Goal: Transaction & Acquisition: Purchase product/service

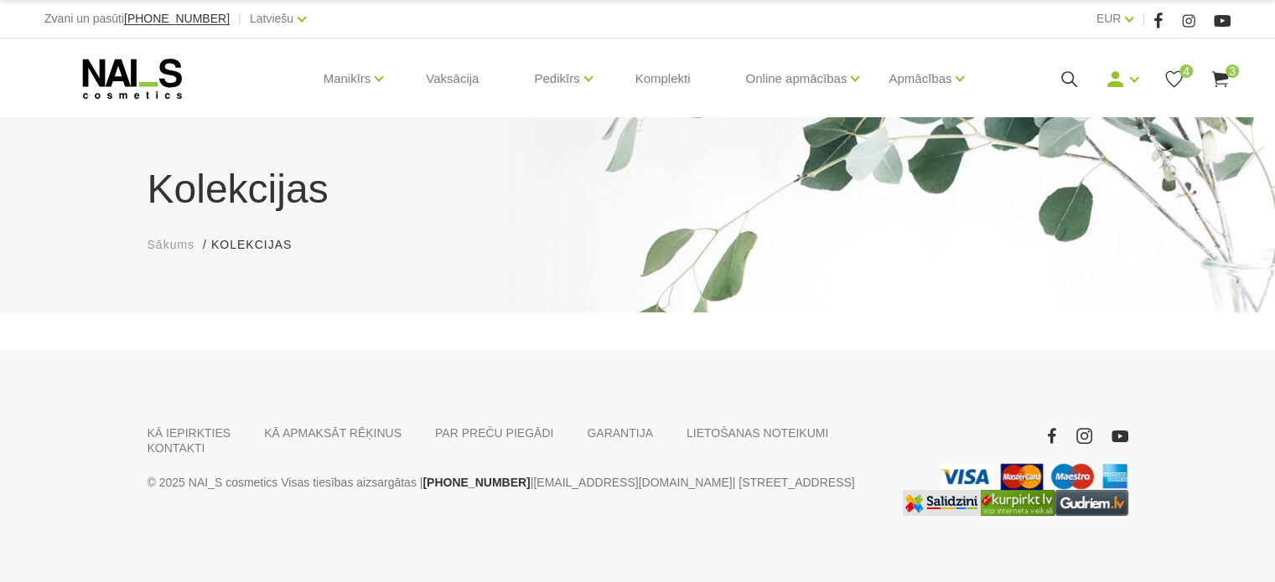
click at [1067, 77] on icon at bounding box center [1068, 79] width 21 height 21
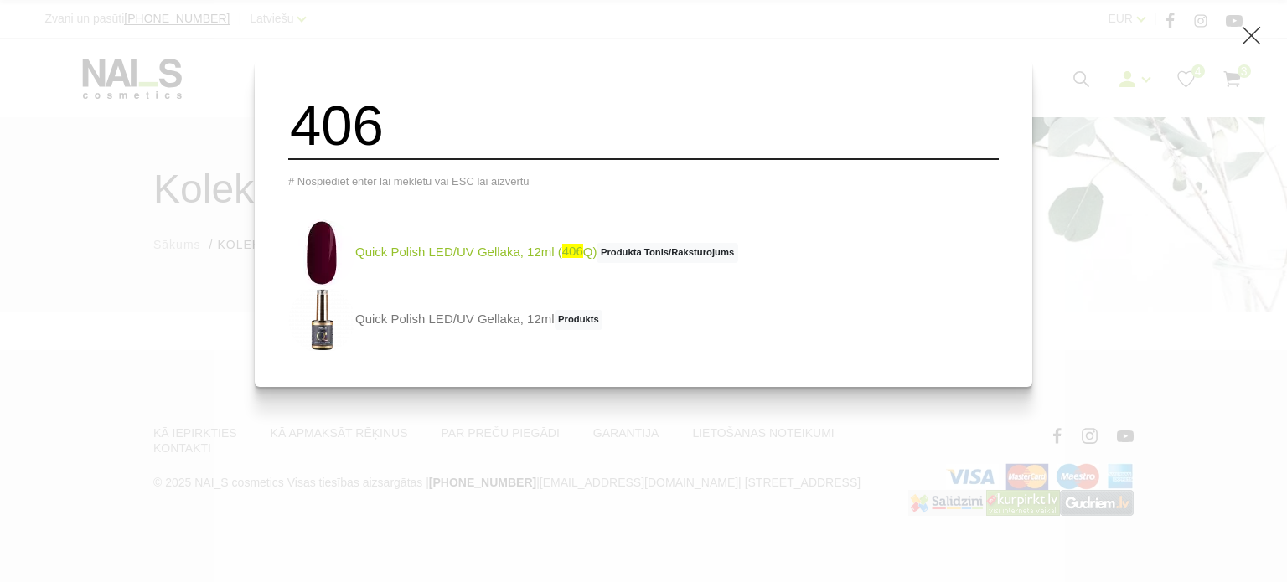
type input "406"
click at [348, 267] on img at bounding box center [321, 253] width 67 height 67
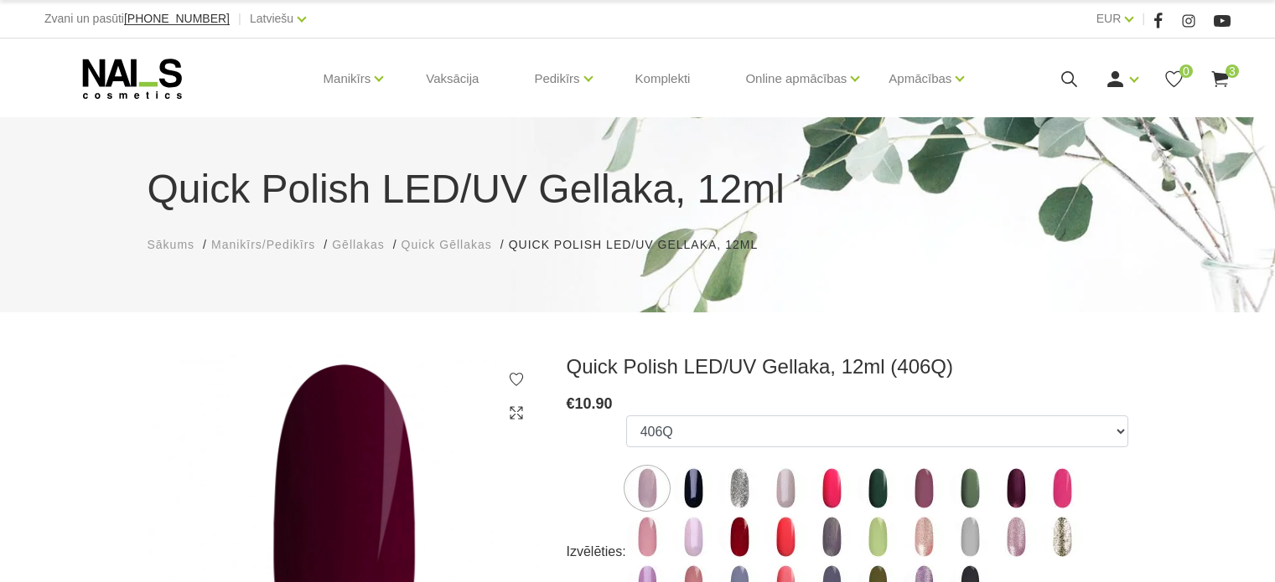
select select "4372"
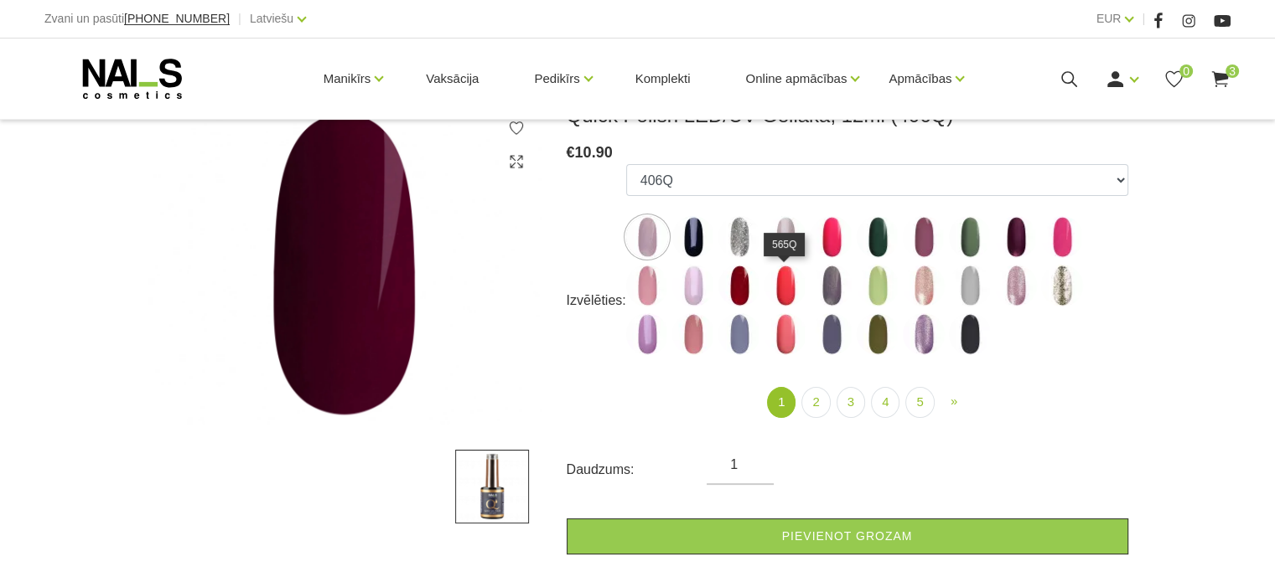
scroll to position [335, 0]
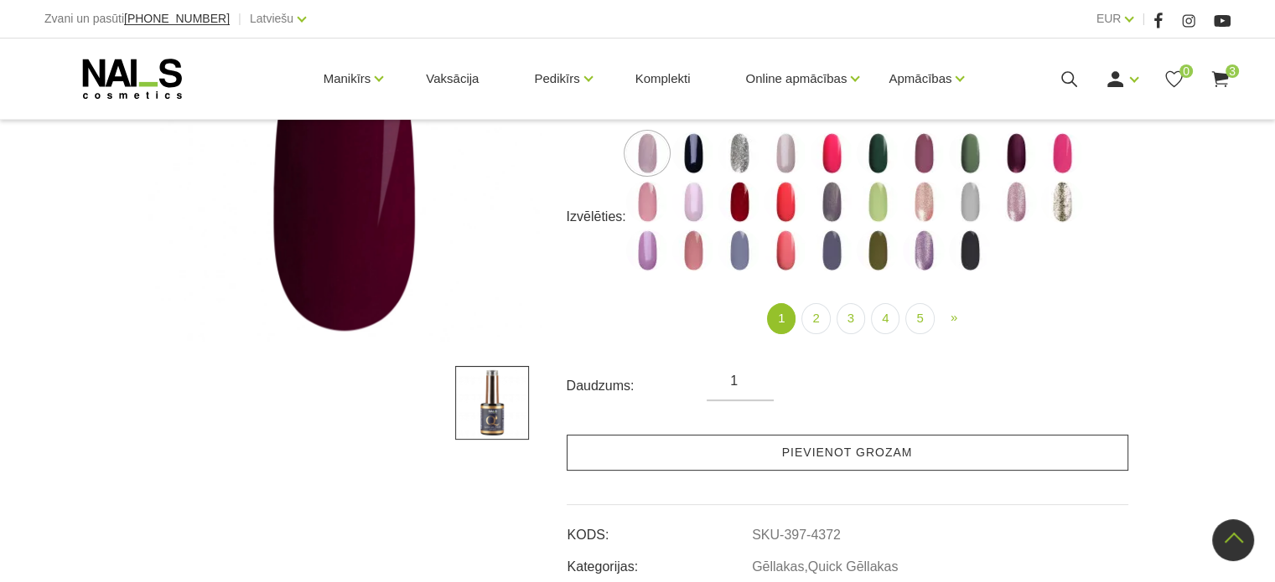
click at [872, 455] on link "Pievienot grozam" at bounding box center [846, 453] width 561 height 36
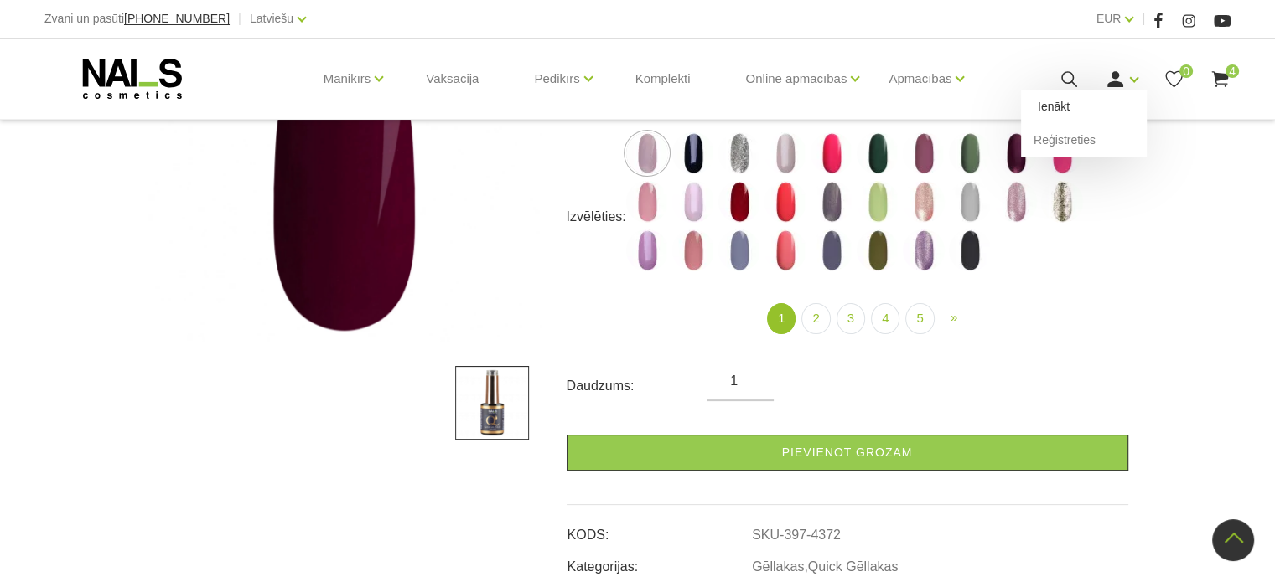
click at [1106, 112] on link "Ienākt" at bounding box center [1084, 107] width 126 height 34
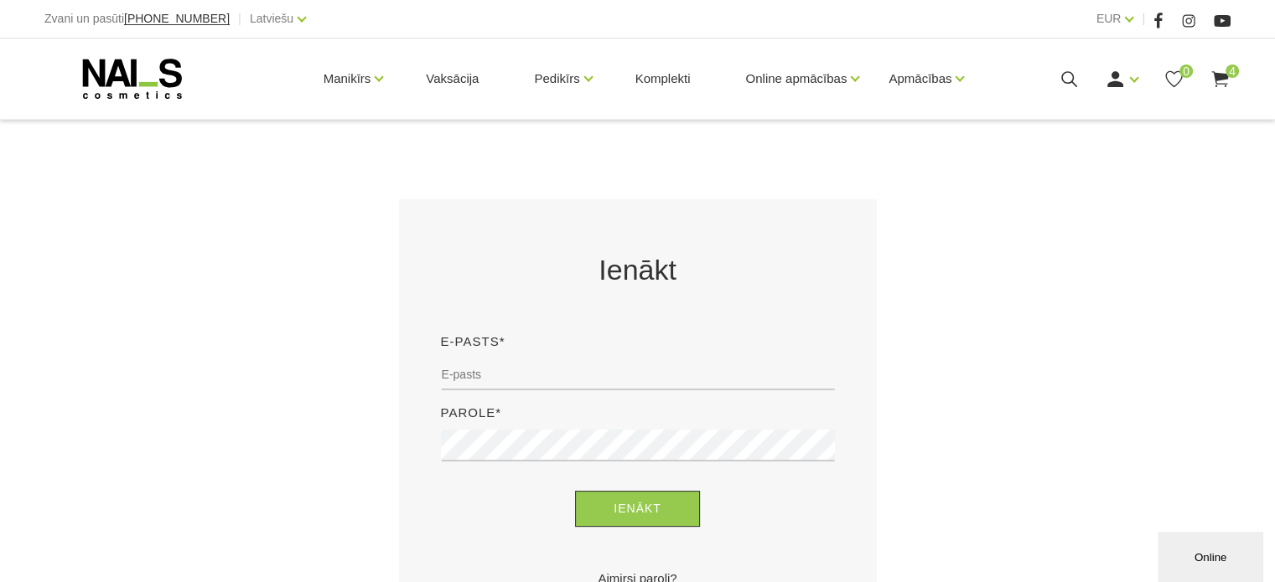
scroll to position [251, 0]
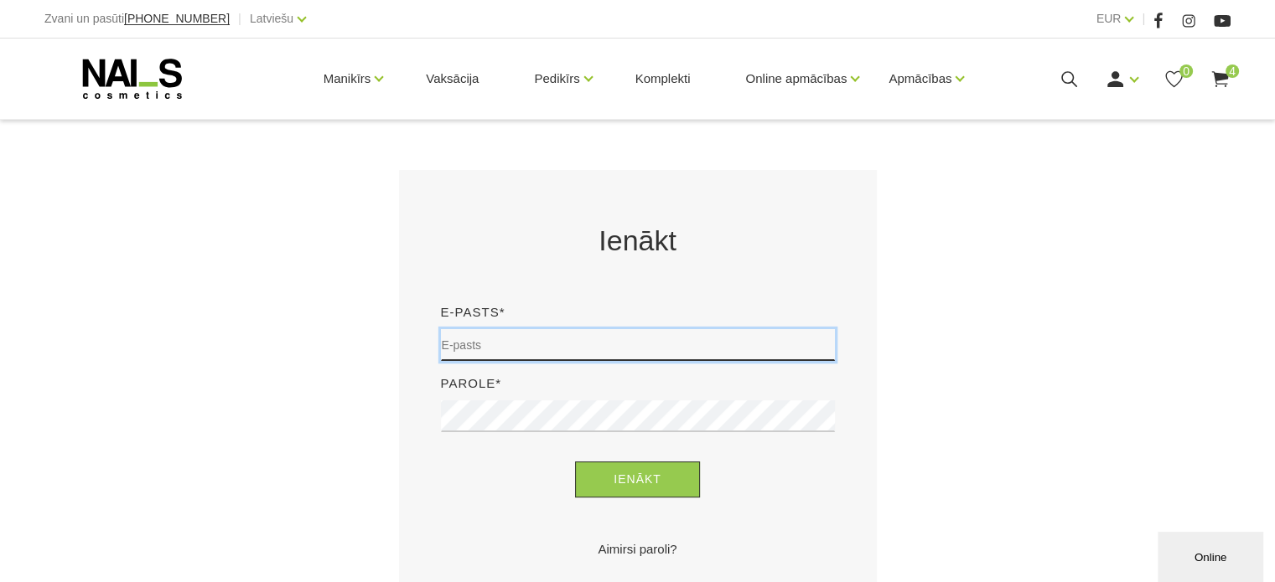
type input "sory78@inbox.lv"
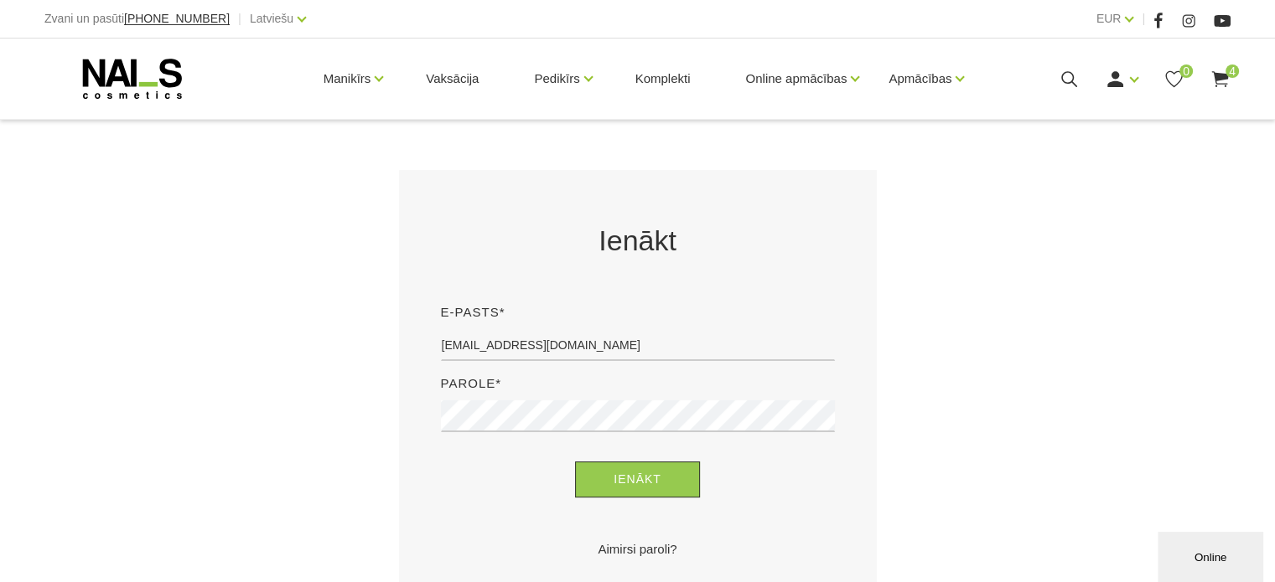
click at [613, 511] on div "Ienākt E-pasts* sory78@inbox.lv Parole* Ienākt Aimirsi paroli?" at bounding box center [637, 389] width 419 height 339
click at [633, 481] on button "Ienākt" at bounding box center [637, 480] width 125 height 36
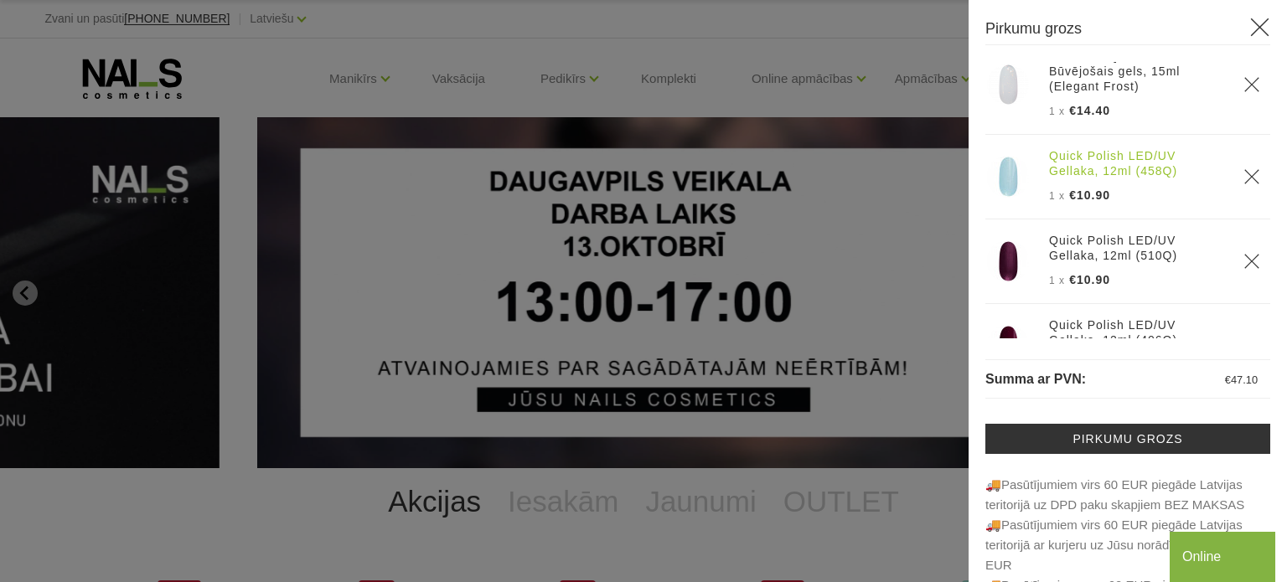
scroll to position [75, 0]
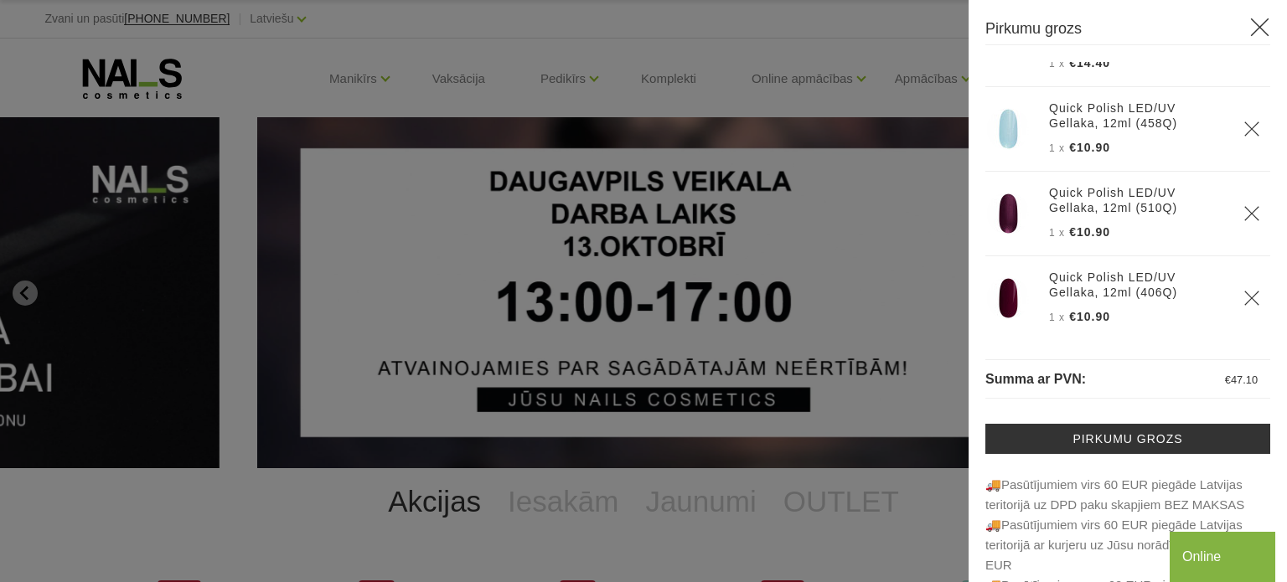
click at [1005, 206] on img at bounding box center [1008, 214] width 42 height 42
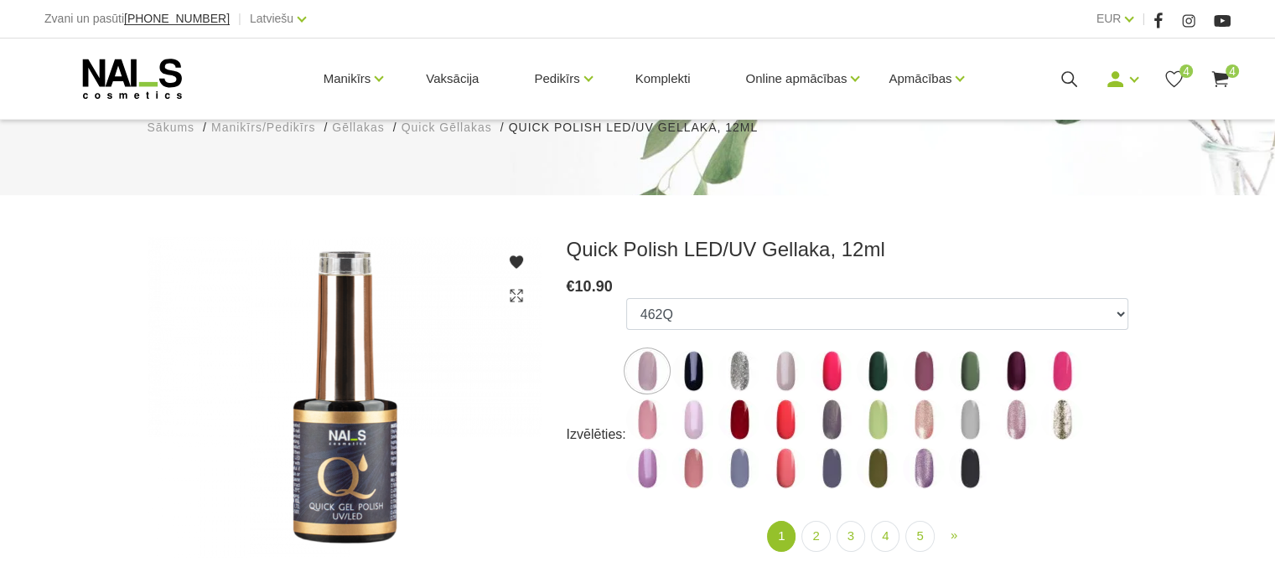
scroll to position [335, 0]
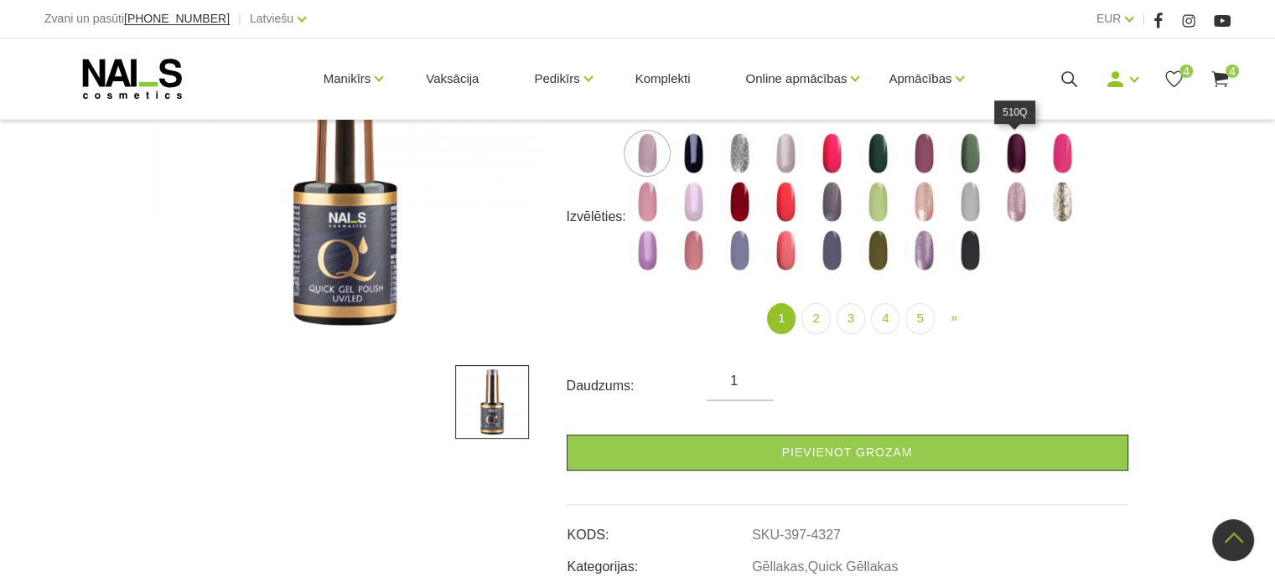
click at [1022, 161] on img at bounding box center [1016, 153] width 42 height 42
select select "4337"
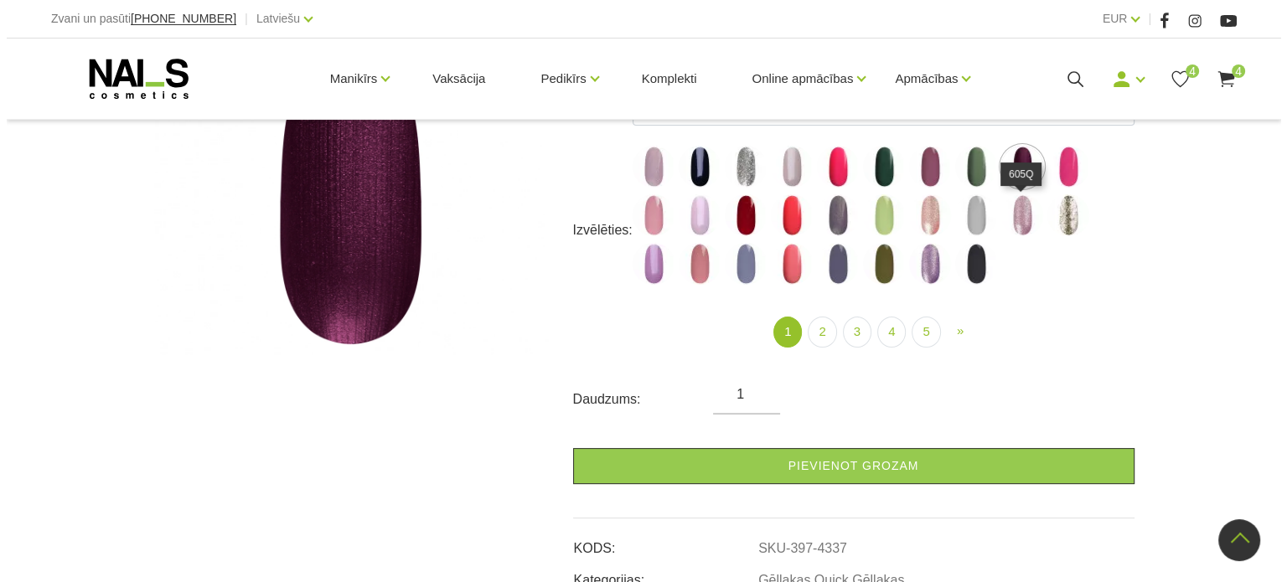
scroll to position [168, 0]
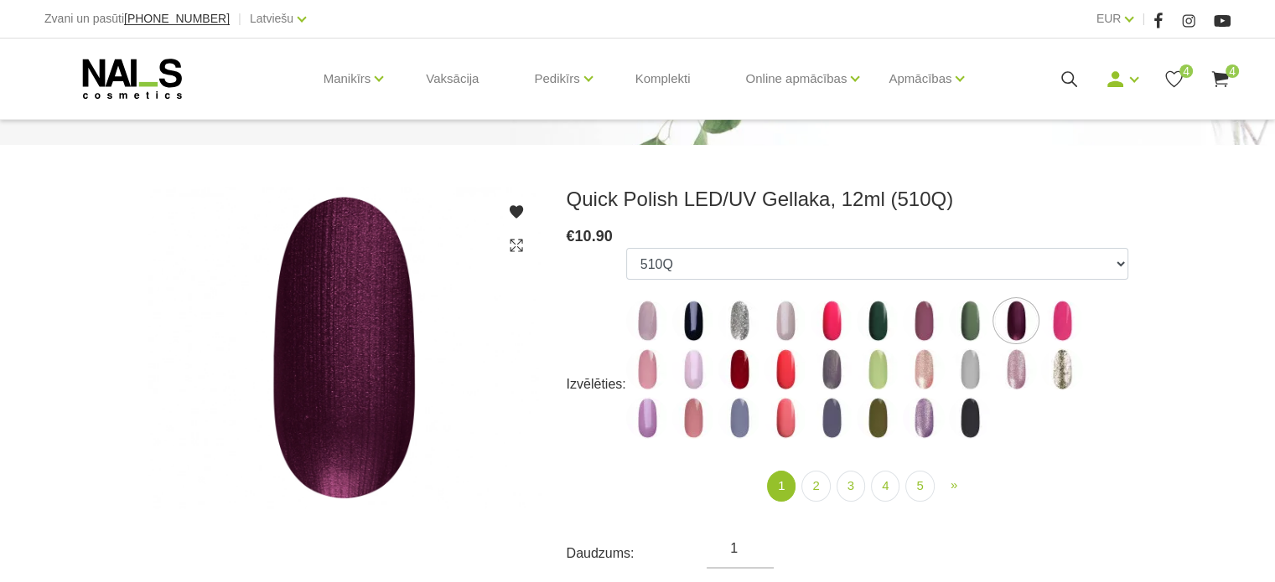
click at [1214, 75] on use at bounding box center [1219, 79] width 17 height 16
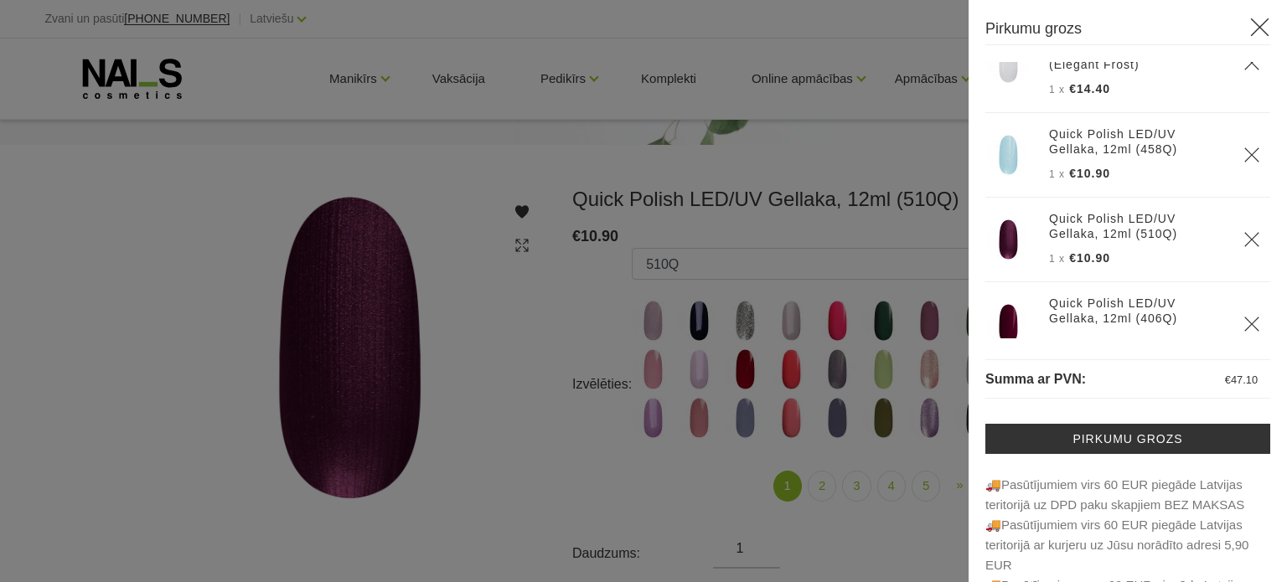
scroll to position [75, 0]
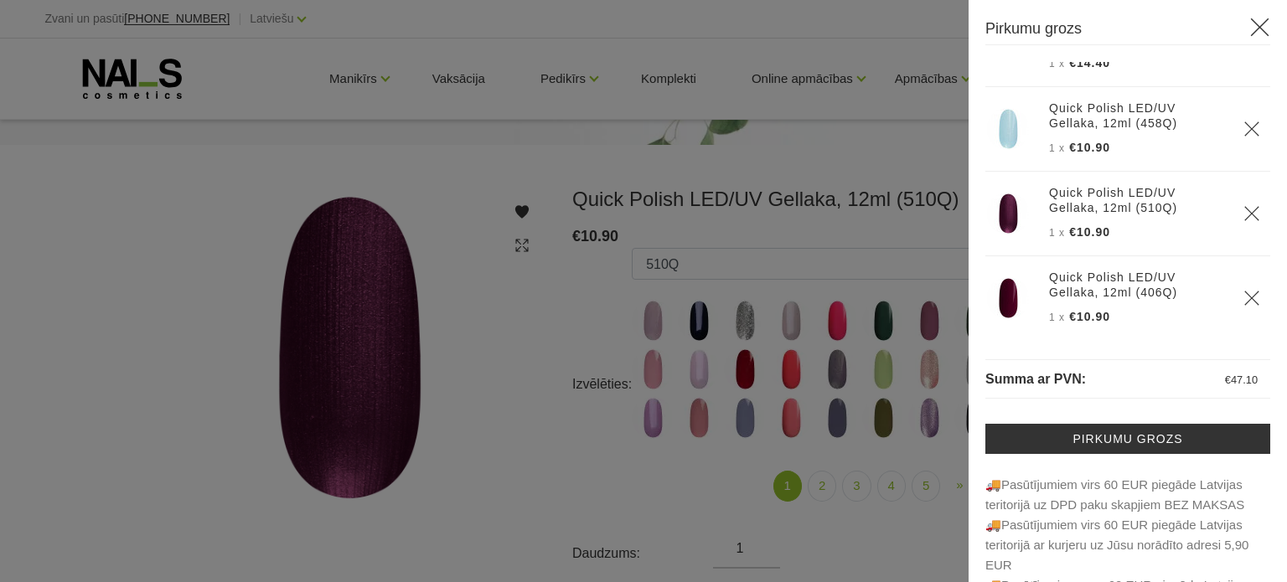
click at [1244, 209] on use "Delete" at bounding box center [1251, 213] width 14 height 14
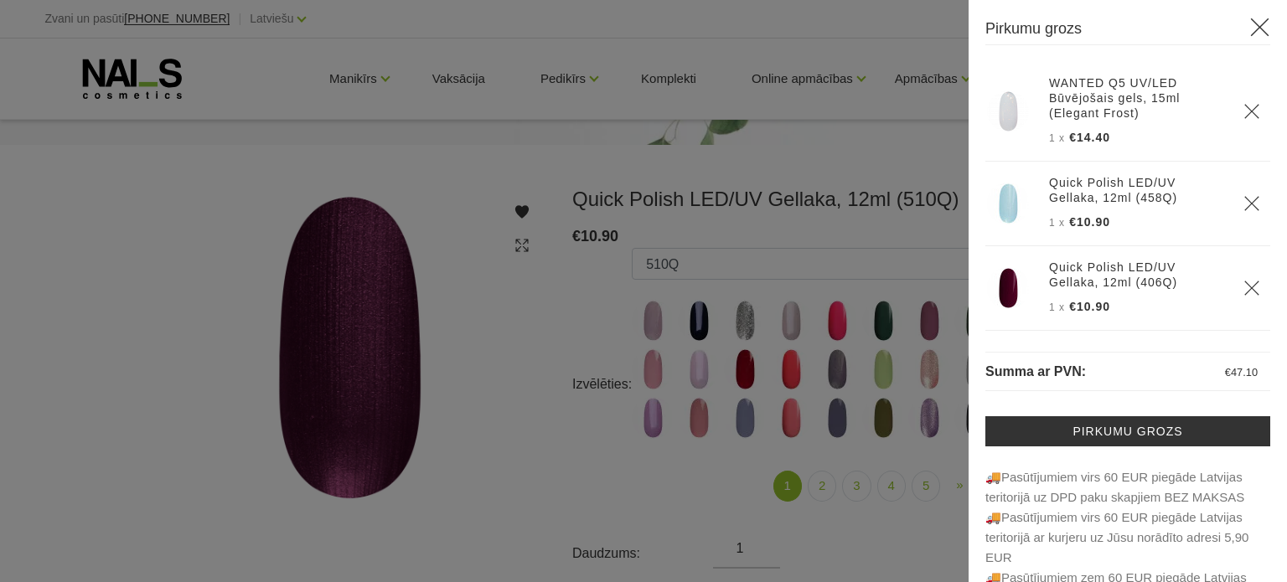
click at [1004, 286] on img at bounding box center [1008, 288] width 42 height 42
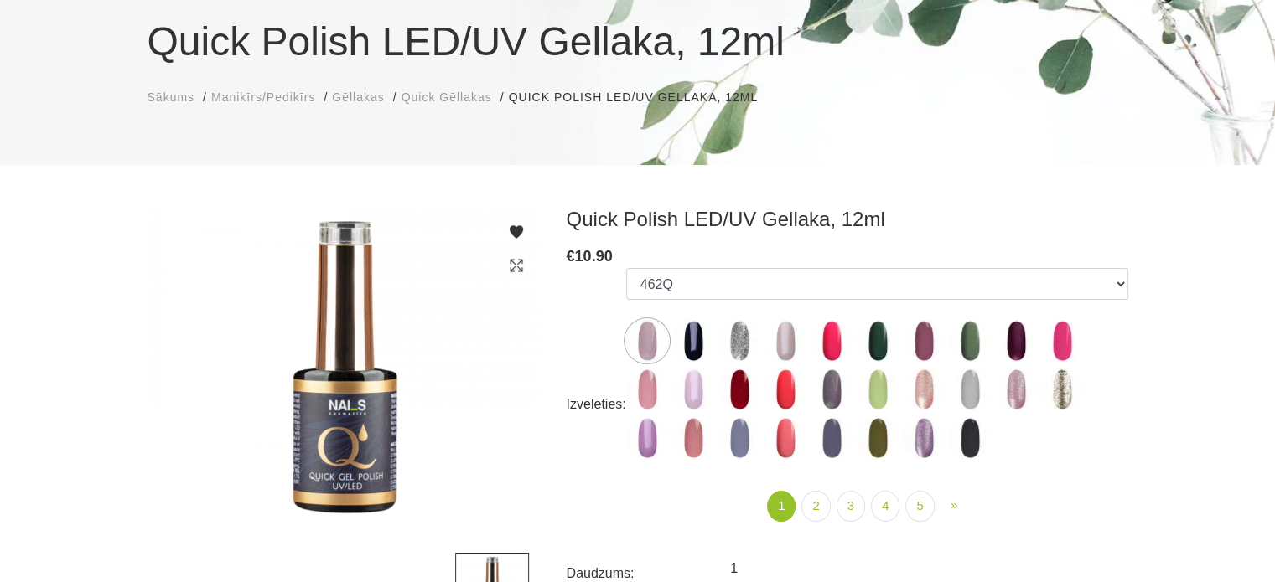
scroll to position [168, 0]
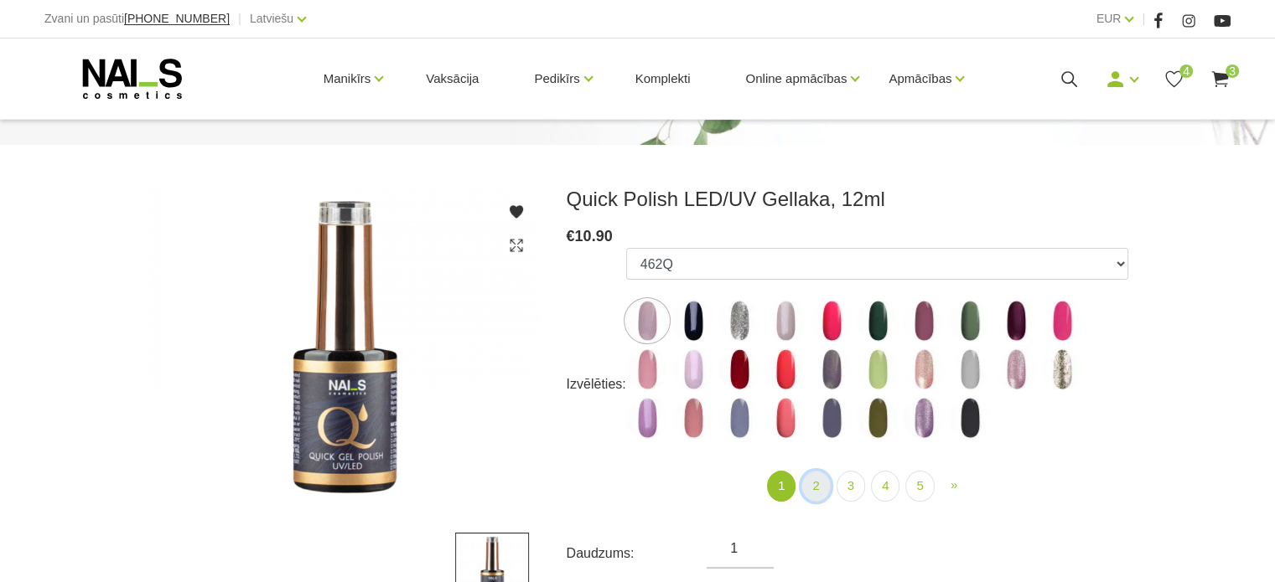
click at [811, 485] on link "2" at bounding box center [815, 486] width 28 height 31
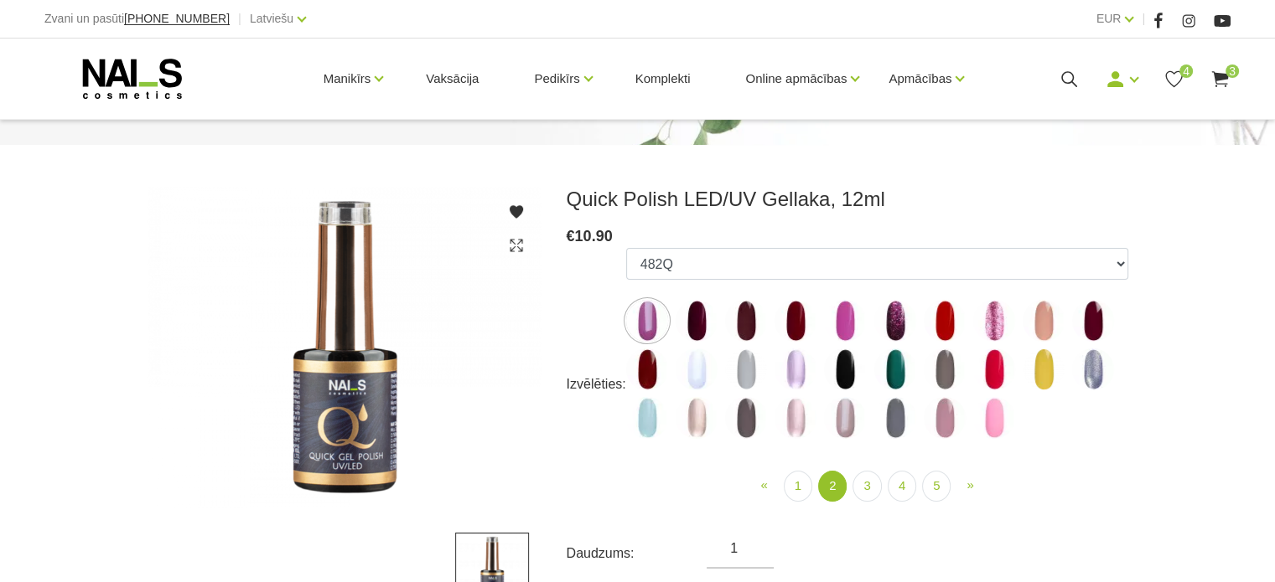
click at [1103, 318] on img at bounding box center [1093, 321] width 42 height 42
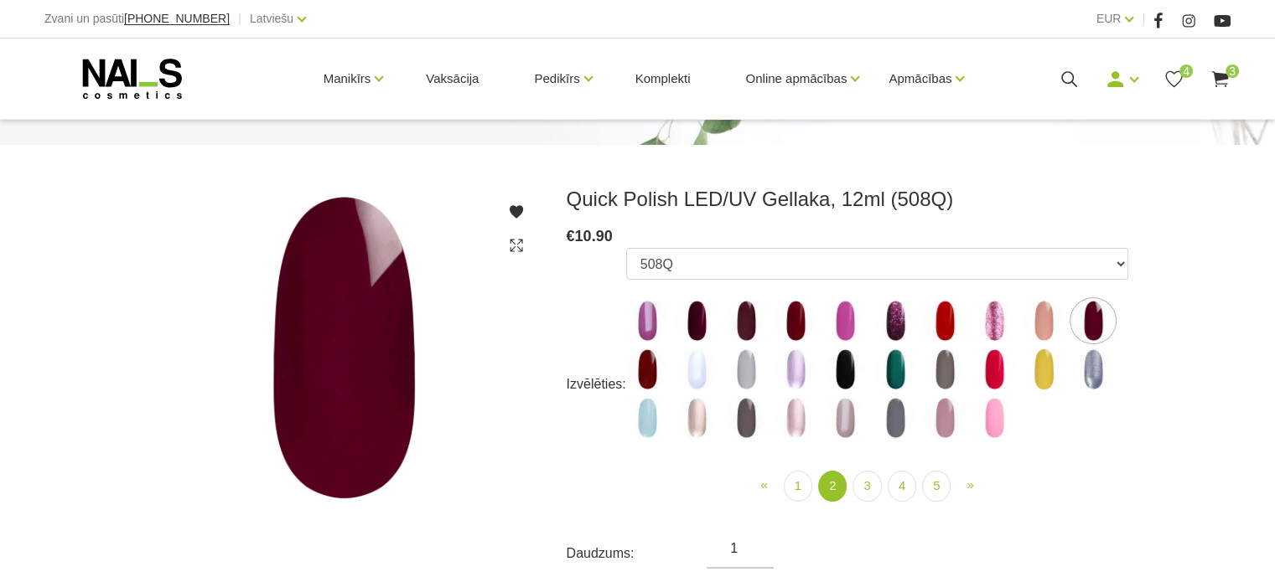
click at [705, 323] on img at bounding box center [696, 321] width 42 height 42
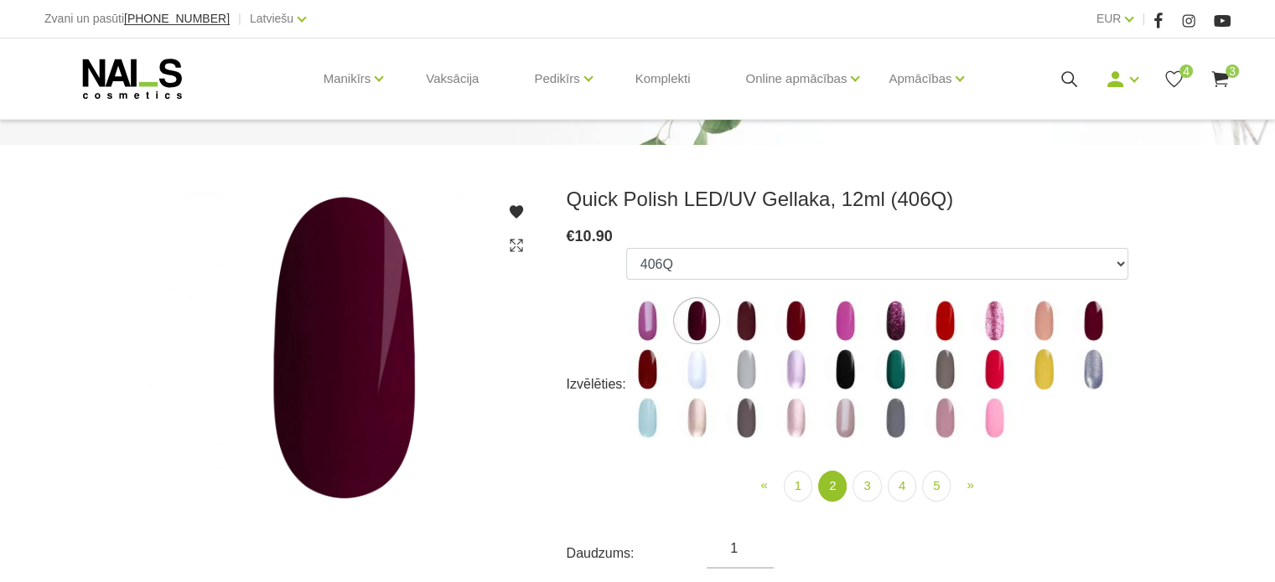
click at [1227, 82] on icon at bounding box center [1219, 79] width 21 height 21
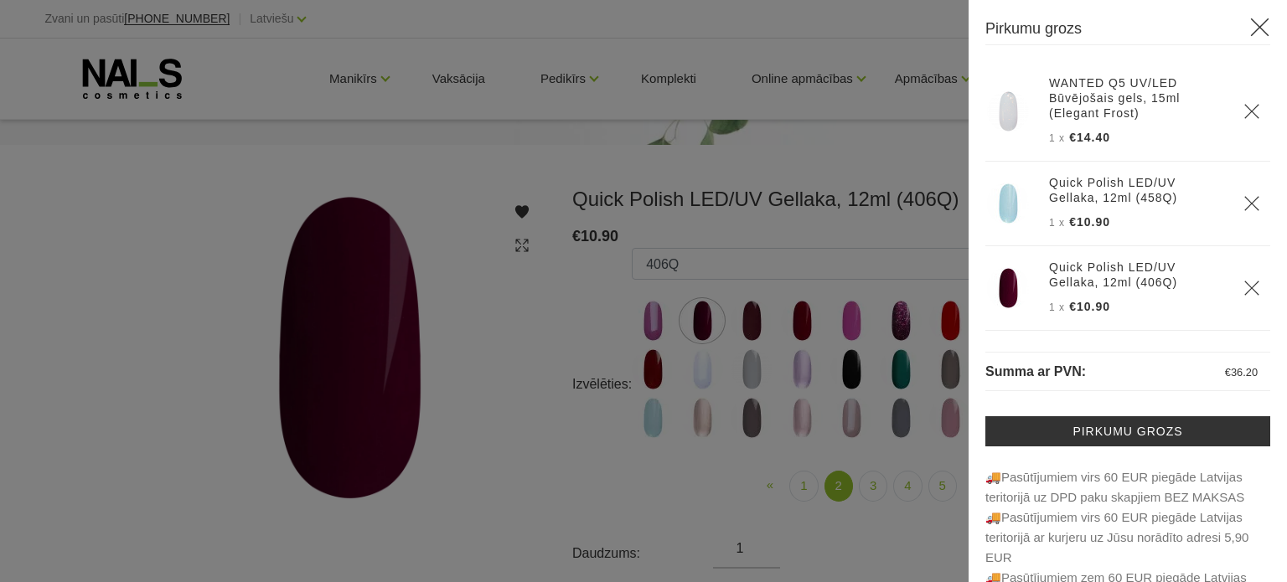
click at [929, 257] on div at bounding box center [643, 291] width 1287 height 582
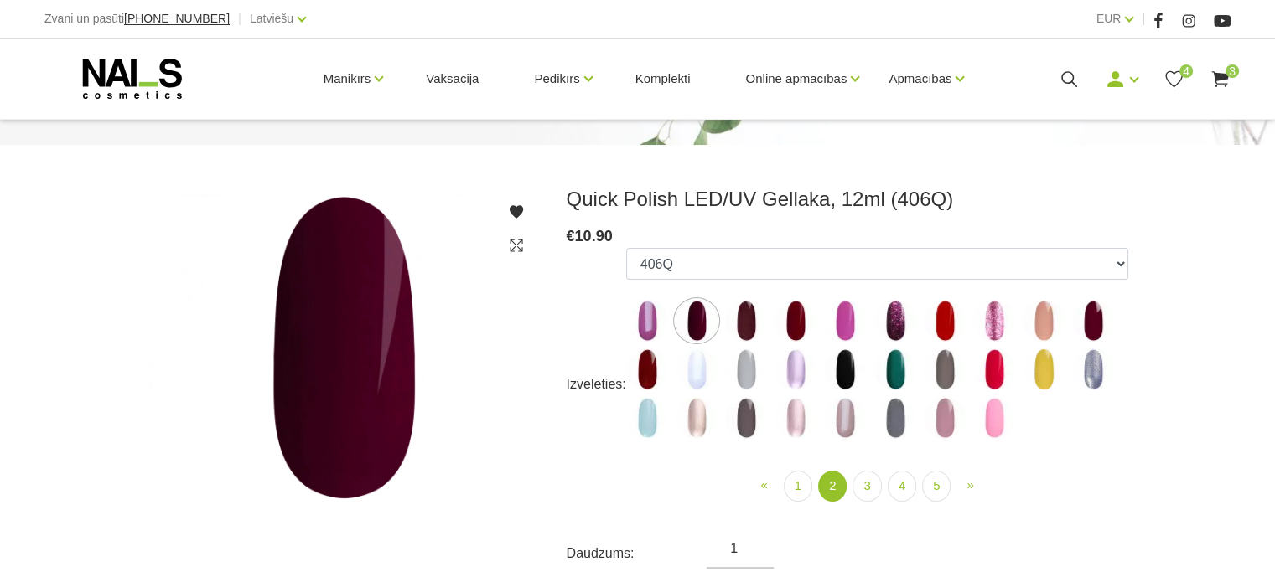
click at [750, 321] on img at bounding box center [746, 321] width 42 height 42
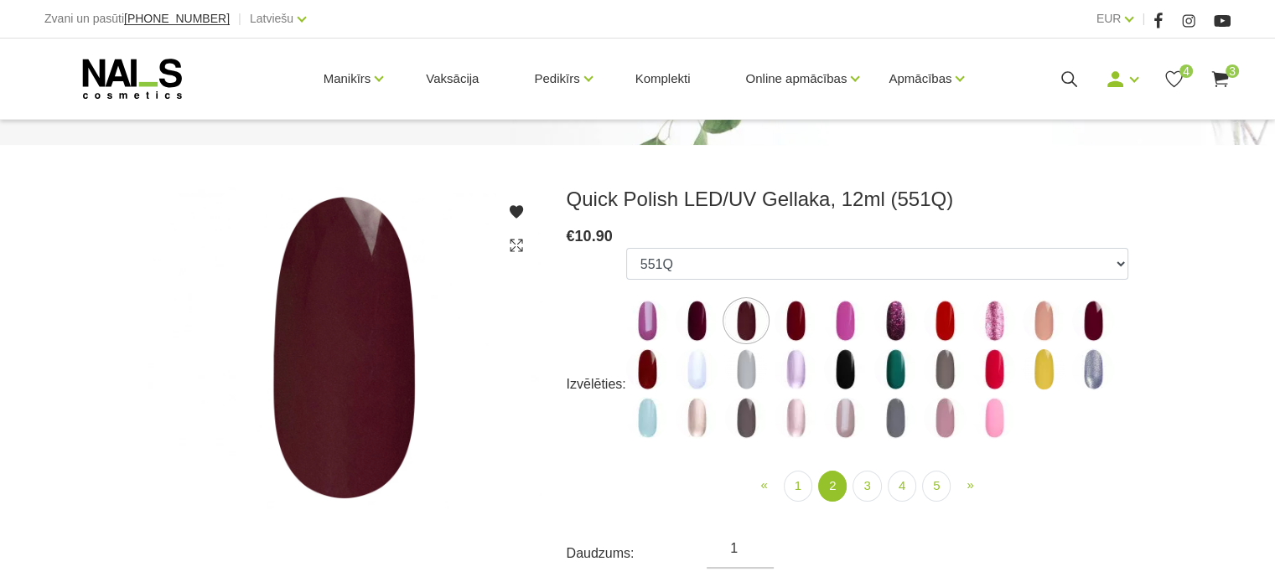
click at [788, 325] on img at bounding box center [795, 321] width 42 height 42
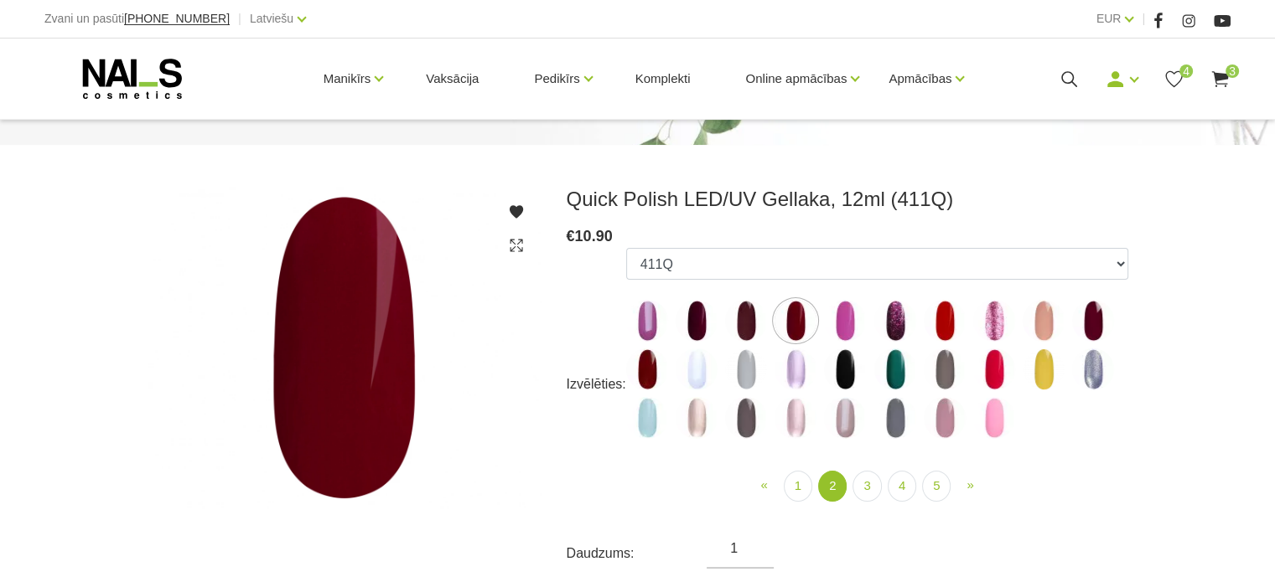
click at [654, 365] on img at bounding box center [647, 370] width 42 height 42
select select "4384"
